Goal: Transaction & Acquisition: Purchase product/service

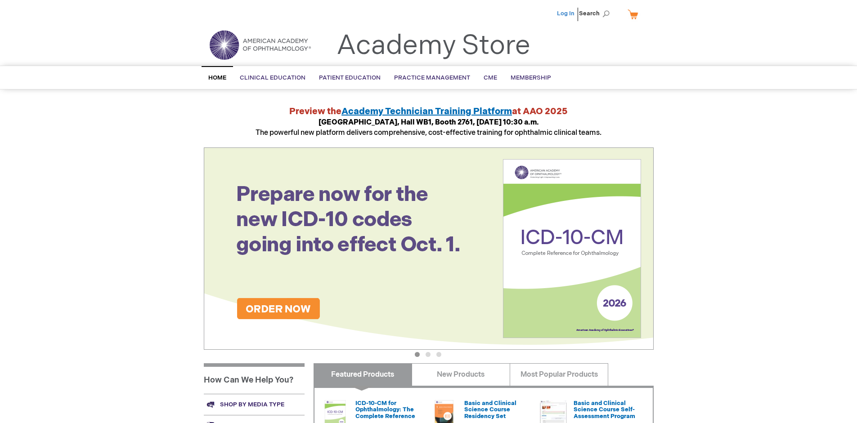
click at [566, 13] on link "Log In" at bounding box center [566, 13] width 18 height 7
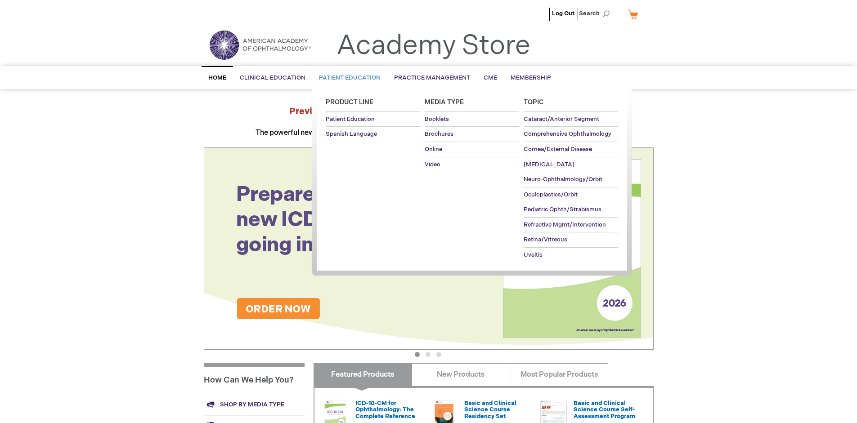
click at [347, 78] on span "Patient Education" at bounding box center [350, 77] width 62 height 7
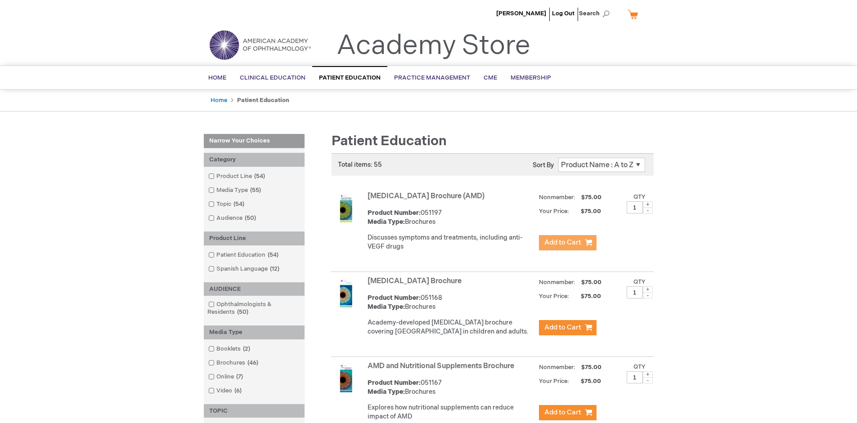
click at [567, 243] on span "Add to Cart" at bounding box center [562, 242] width 37 height 9
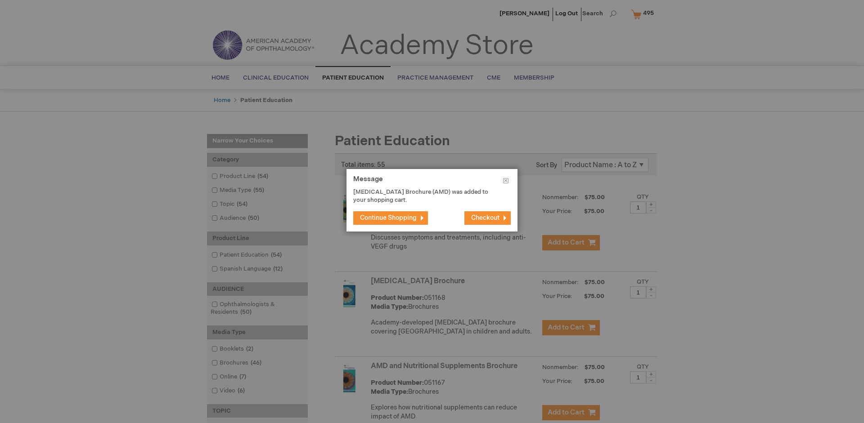
click at [388, 218] on span "Continue Shopping" at bounding box center [388, 218] width 57 height 8
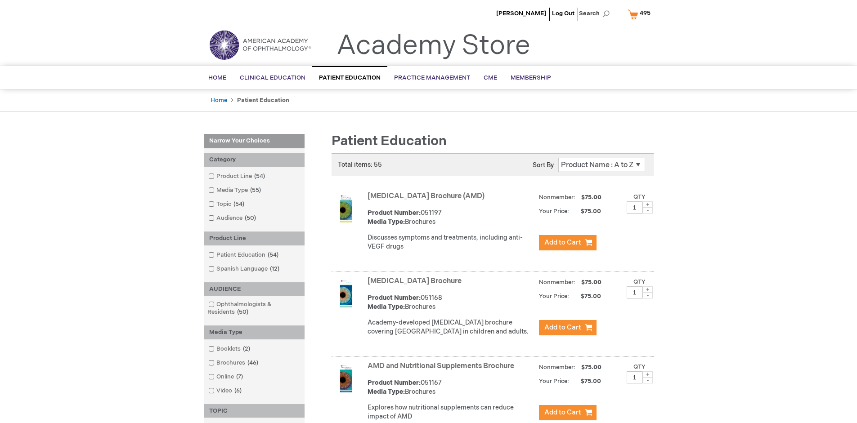
click at [443, 371] on link "AMD and Nutritional Supplements Brochure" at bounding box center [441, 366] width 147 height 9
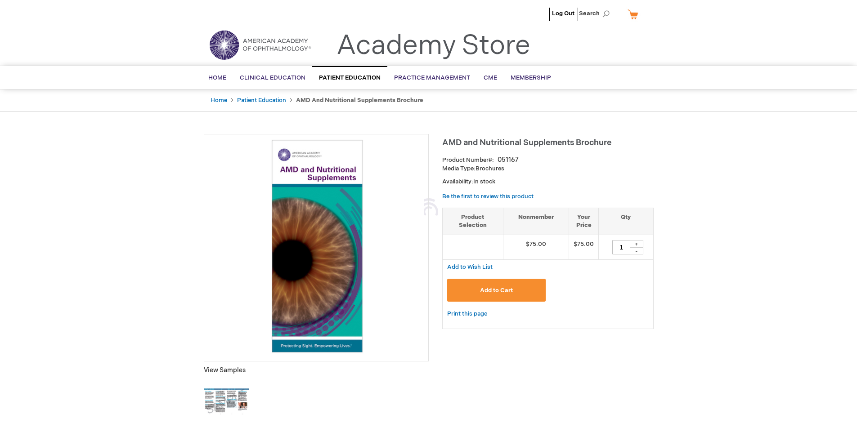
type input "1"
click at [496, 290] on span "Add to Cart" at bounding box center [496, 290] width 33 height 7
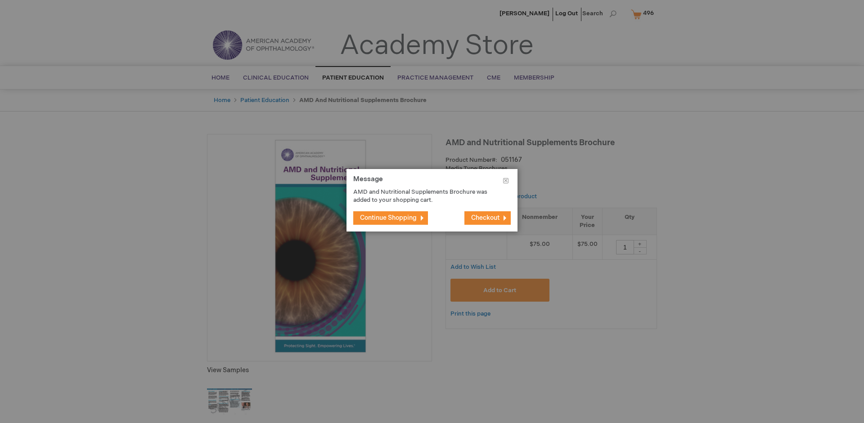
click at [388, 218] on span "Continue Shopping" at bounding box center [388, 218] width 57 height 8
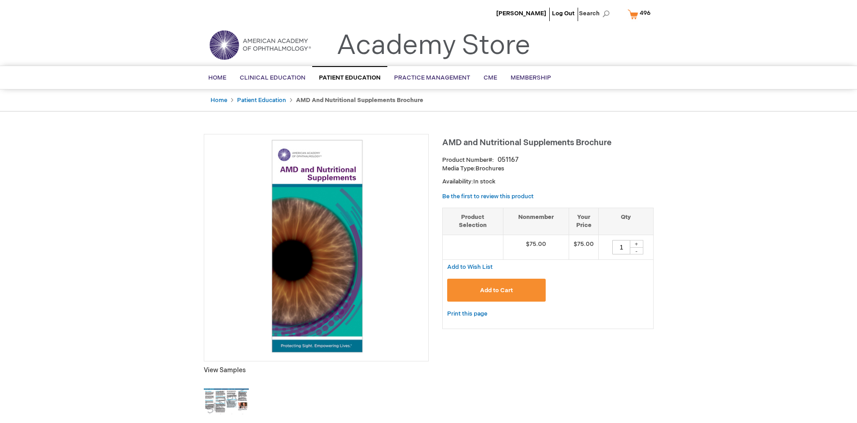
click at [641, 14] on span "496" at bounding box center [645, 12] width 11 height 7
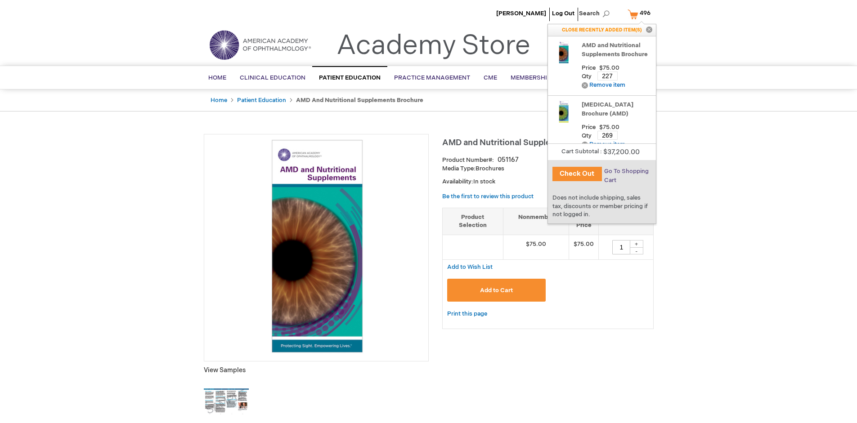
click at [626, 171] on span "Go To Shopping Cart" at bounding box center [626, 176] width 45 height 16
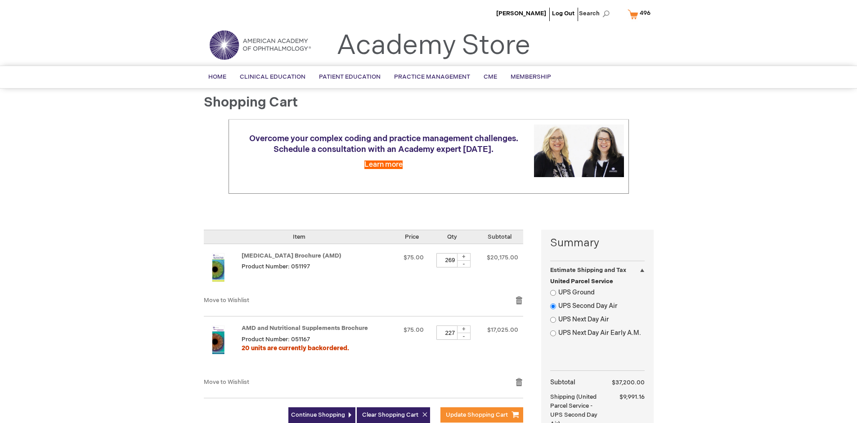
select select "US"
select select "41"
